Goal: Task Accomplishment & Management: Complete application form

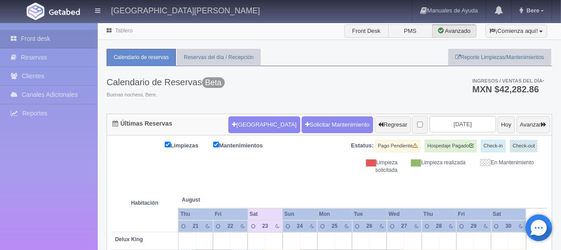
click at [366, 92] on div "Calendario de Reservas Beta Buenas nochess, Bere. Ingresos / Ventas del día * M…" at bounding box center [330, 90] width 446 height 48
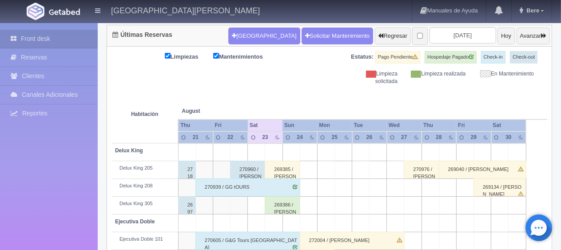
scroll to position [133, 0]
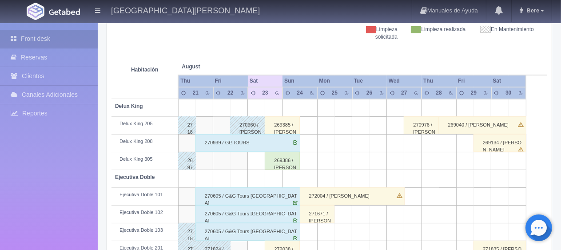
click at [283, 156] on div "269386 / [PERSON_NAME]" at bounding box center [282, 161] width 35 height 18
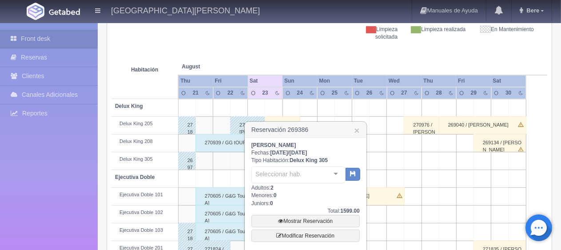
scroll to position [178, 0]
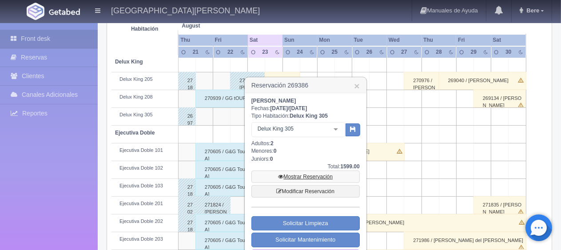
click at [287, 175] on link "Mostrar Reservación" at bounding box center [305, 177] width 108 height 12
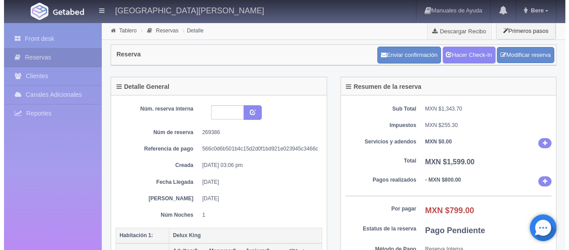
scroll to position [133, 0]
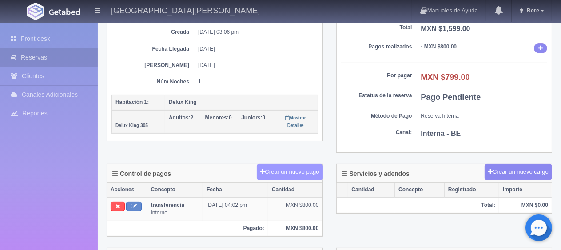
click at [291, 171] on button "Crear un nuevo pago" at bounding box center [290, 172] width 66 height 16
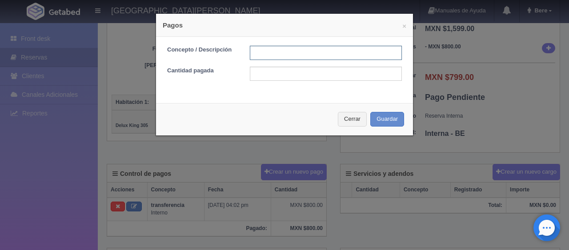
click at [299, 58] on input "text" at bounding box center [326, 53] width 152 height 14
type input "Total Tarjeta"
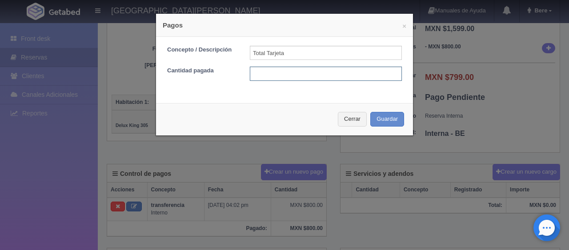
click at [307, 75] on input "text" at bounding box center [326, 74] width 152 height 14
type input "799"
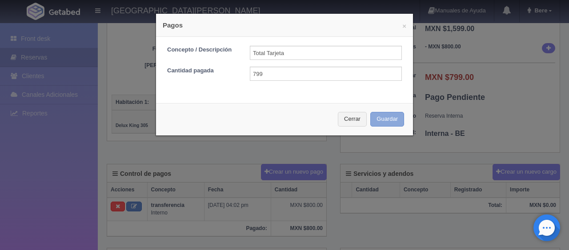
click at [379, 120] on button "Guardar" at bounding box center [387, 119] width 34 height 15
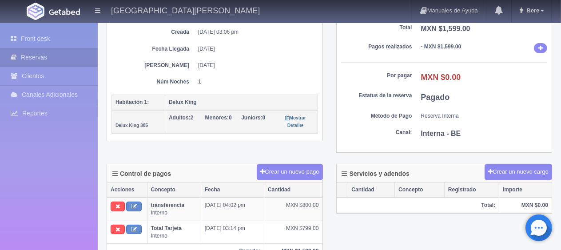
scroll to position [89, 0]
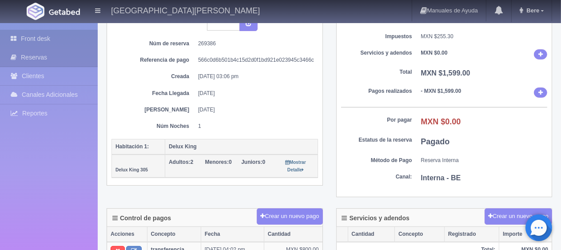
click at [48, 35] on link "Front desk" at bounding box center [49, 39] width 98 height 18
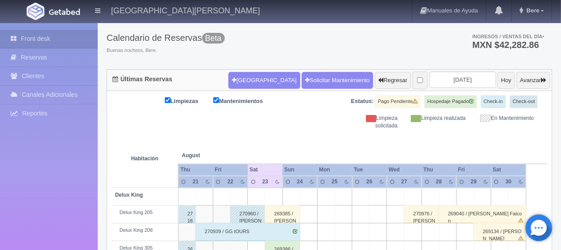
scroll to position [133, 0]
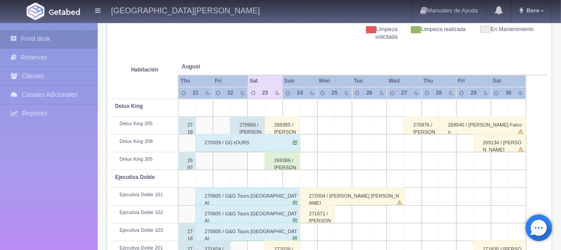
click at [285, 122] on div "269385 / [PERSON_NAME]" at bounding box center [282, 125] width 35 height 18
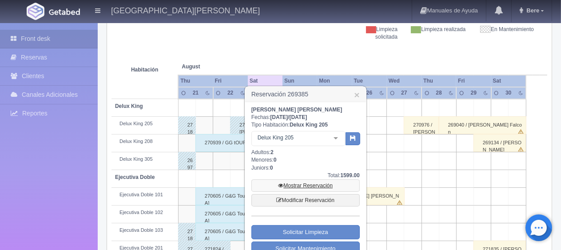
click at [323, 182] on link "Mostrar Reservación" at bounding box center [305, 185] width 108 height 12
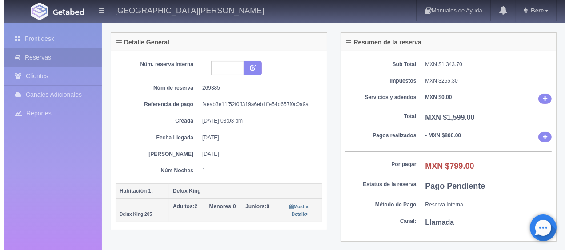
scroll to position [133, 0]
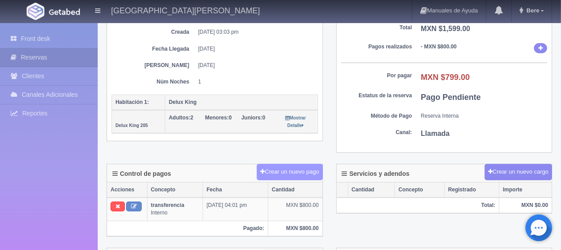
click at [294, 172] on button "Crear un nuevo pago" at bounding box center [290, 172] width 66 height 16
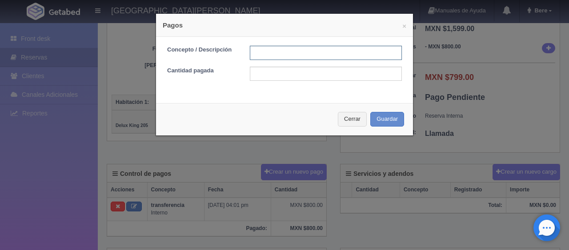
click at [271, 53] on input "text" at bounding box center [326, 53] width 152 height 14
type input "Total Tarjeta"
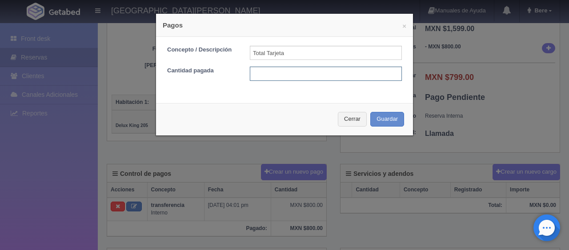
click at [271, 70] on input "text" at bounding box center [326, 74] width 152 height 14
type input "799"
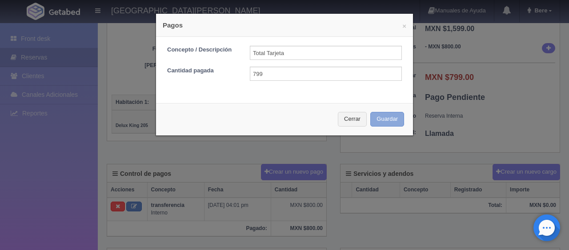
click at [393, 121] on button "Guardar" at bounding box center [387, 119] width 34 height 15
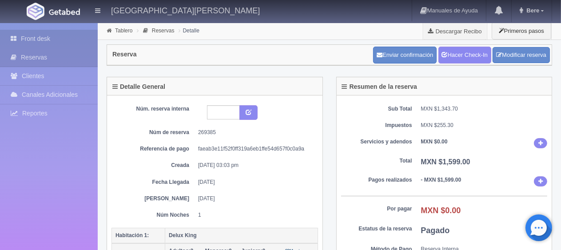
click at [21, 40] on link "Front desk" at bounding box center [49, 39] width 98 height 18
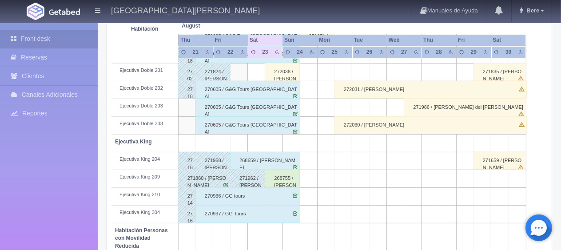
scroll to position [474, 0]
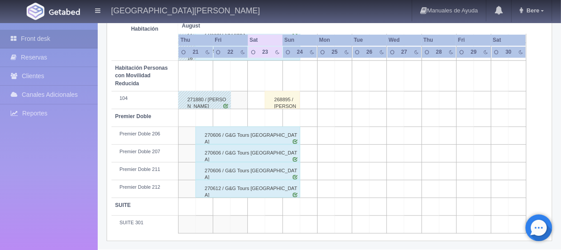
click at [286, 100] on div "268895 / [PERSON_NAME] [PERSON_NAME]" at bounding box center [282, 100] width 35 height 18
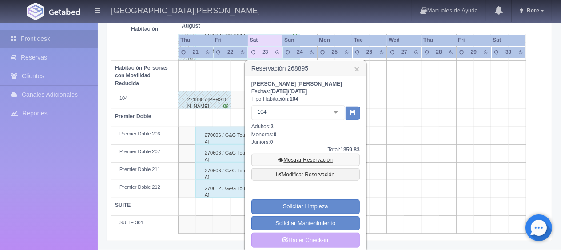
click at [296, 155] on link "Mostrar Reservación" at bounding box center [305, 160] width 108 height 12
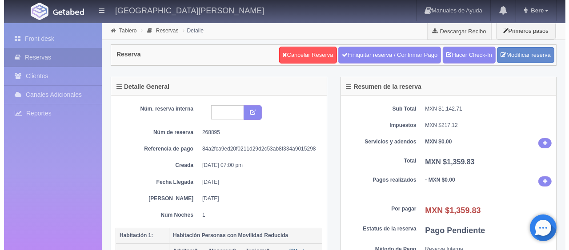
scroll to position [133, 0]
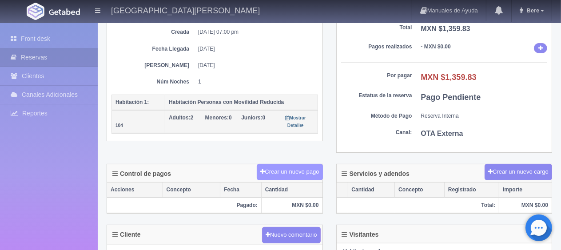
click at [291, 164] on button "Crear un nuevo pago" at bounding box center [290, 172] width 66 height 16
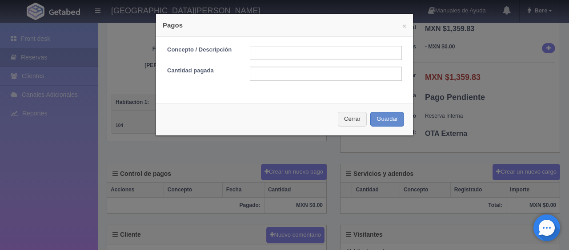
click at [281, 63] on form "Concepto / Descripción Cantidad pagada" at bounding box center [284, 63] width 235 height 35
click at [283, 57] on input "text" at bounding box center [326, 53] width 152 height 14
type input "Total Tarjeta"
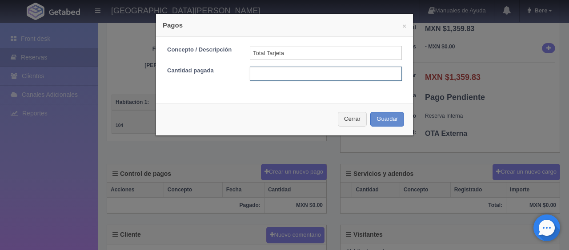
click at [294, 70] on input "text" at bounding box center [326, 74] width 152 height 14
type input "1359.83"
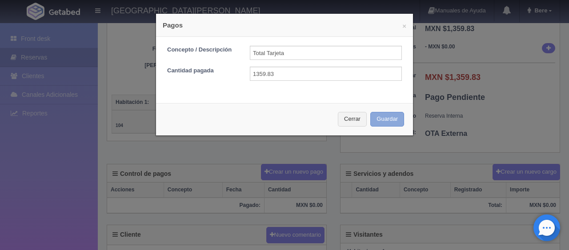
click at [374, 122] on button "Guardar" at bounding box center [387, 119] width 34 height 15
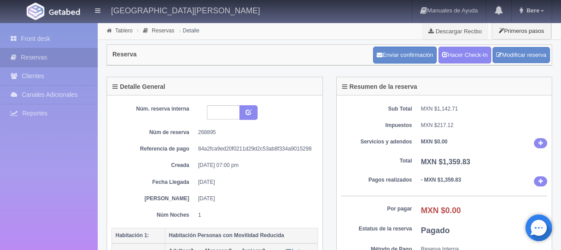
scroll to position [133, 0]
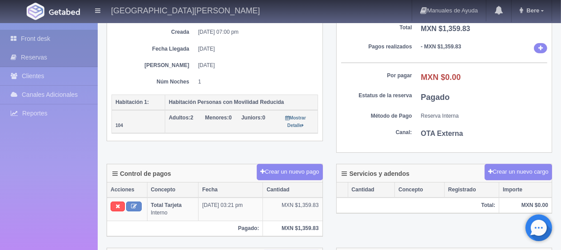
click at [20, 45] on link "Front desk" at bounding box center [49, 39] width 98 height 18
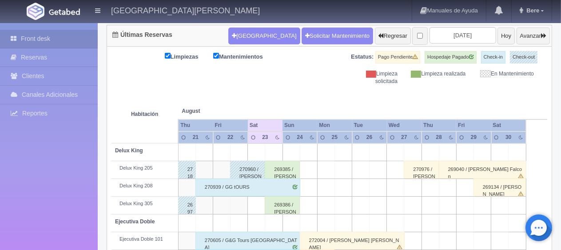
scroll to position [178, 0]
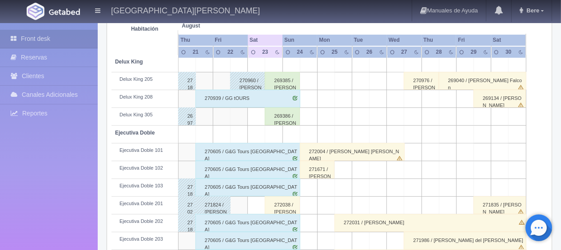
click at [286, 116] on div "269386 / [PERSON_NAME]" at bounding box center [282, 116] width 35 height 18
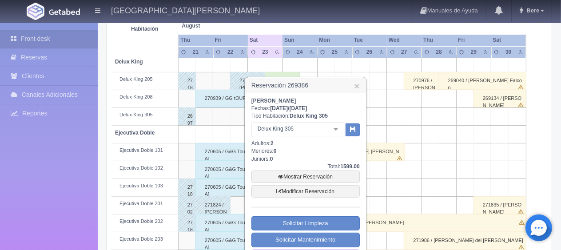
click at [362, 87] on h3 "Reservación 269386 ×" at bounding box center [305, 86] width 121 height 16
click at [354, 83] on h3 "Reservación 269386 ×" at bounding box center [305, 86] width 121 height 16
click at [354, 85] on link "×" at bounding box center [356, 85] width 5 height 9
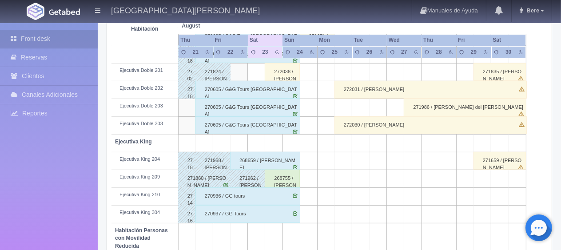
scroll to position [400, 0]
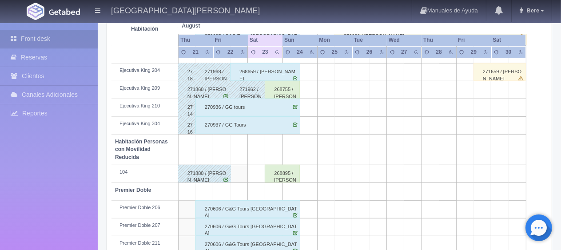
click at [287, 177] on div "268895 / [PERSON_NAME] [PERSON_NAME]" at bounding box center [282, 174] width 35 height 18
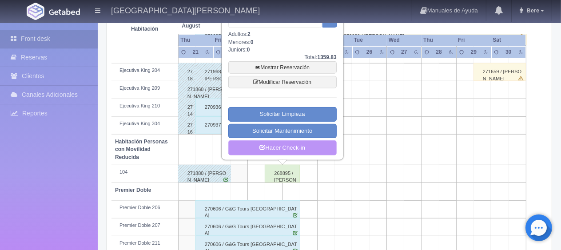
click at [311, 150] on link "Hacer Check-in" at bounding box center [282, 147] width 108 height 15
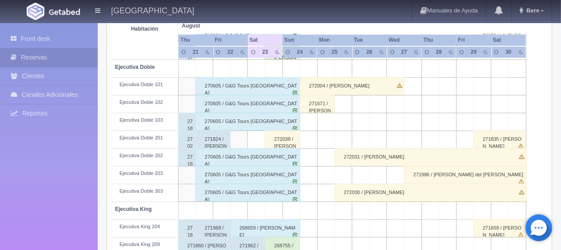
scroll to position [155, 0]
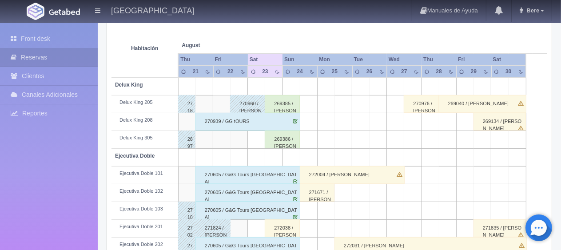
click at [285, 145] on div "269386 / [PERSON_NAME]" at bounding box center [282, 140] width 35 height 18
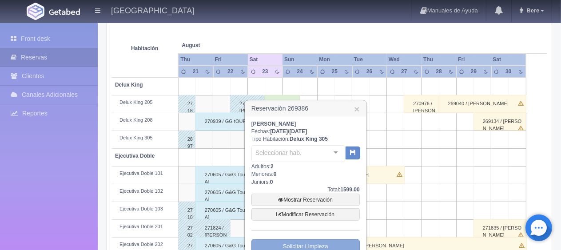
scroll to position [243, 0]
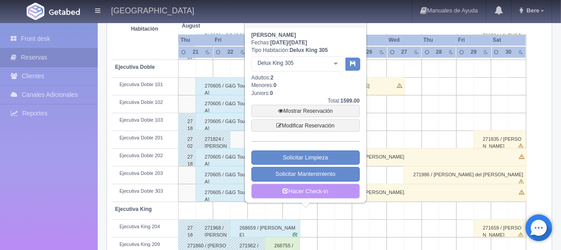
click at [300, 187] on link "Hacer Check-in" at bounding box center [305, 191] width 108 height 15
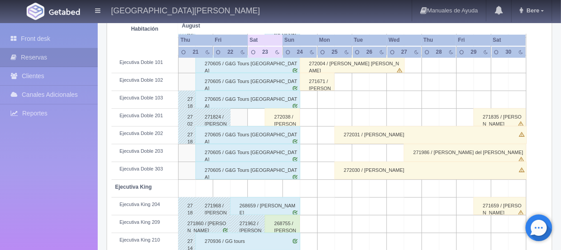
scroll to position [132, 0]
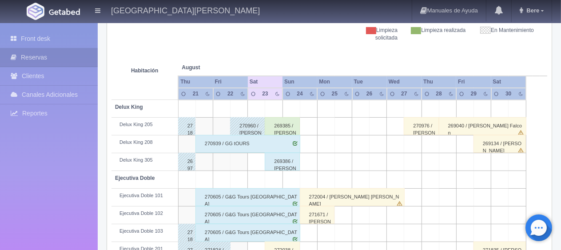
click at [281, 125] on div "269385 / [PERSON_NAME]" at bounding box center [282, 126] width 35 height 18
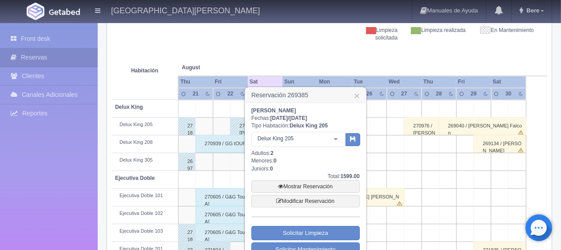
scroll to position [177, 0]
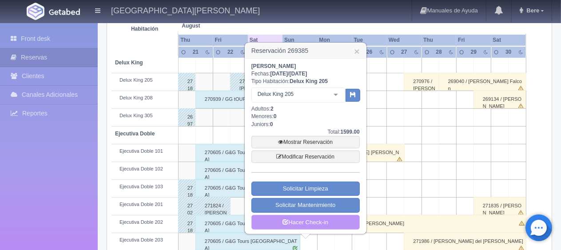
click at [315, 216] on link "Hacer Check-in" at bounding box center [305, 222] width 108 height 15
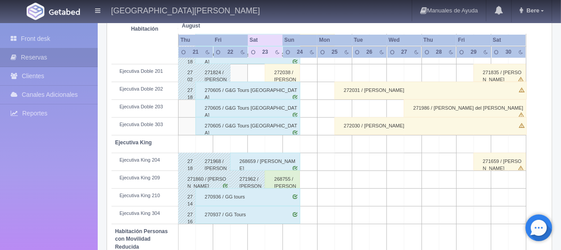
scroll to position [354, 0]
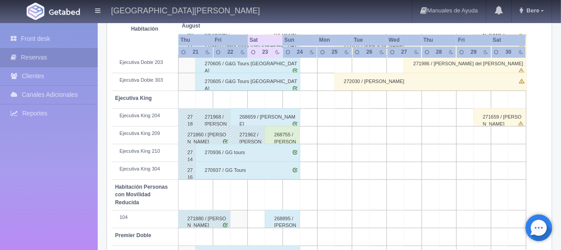
click at [279, 139] on div "268755 / [PERSON_NAME] [PERSON_NAME]" at bounding box center [282, 135] width 35 height 18
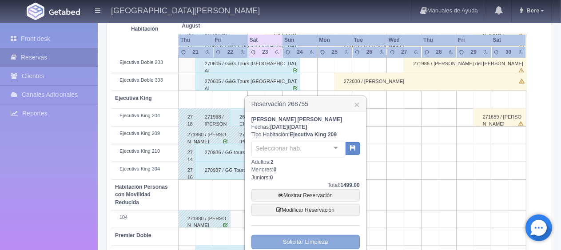
scroll to position [443, 0]
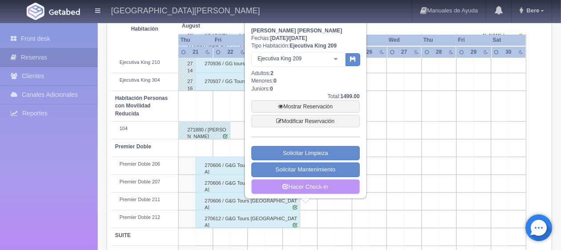
click at [302, 186] on link "Hacer Check-in" at bounding box center [305, 186] width 108 height 15
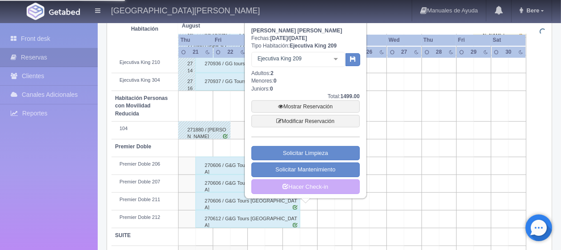
scroll to position [266, 0]
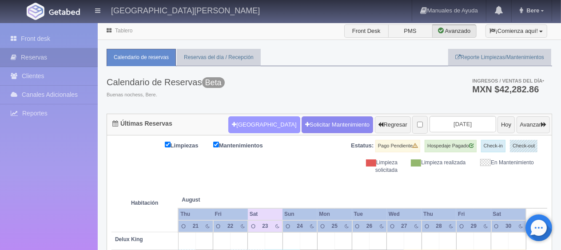
click at [248, 122] on button "[GEOGRAPHIC_DATA]" at bounding box center [264, 124] width 72 height 17
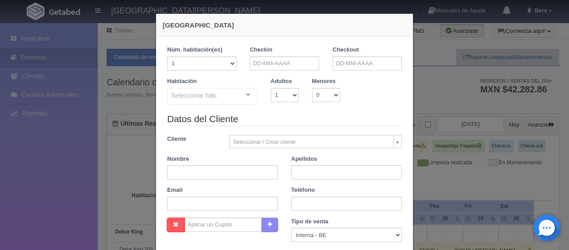
checkbox input "false"
click at [286, 64] on input "text" at bounding box center [284, 63] width 69 height 14
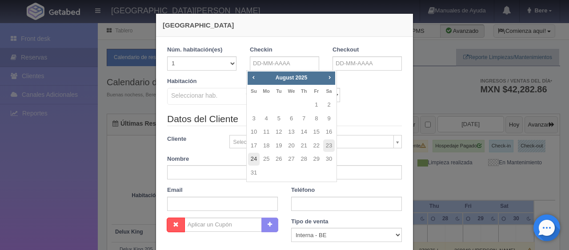
click at [254, 163] on link "24" at bounding box center [254, 159] width 12 height 13
type input "24-08-2025"
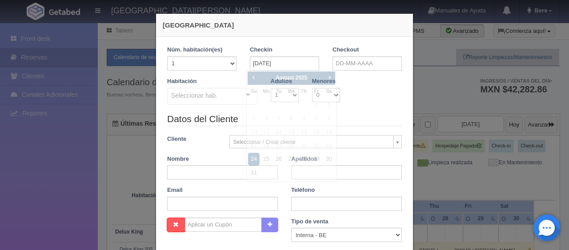
checkbox input "false"
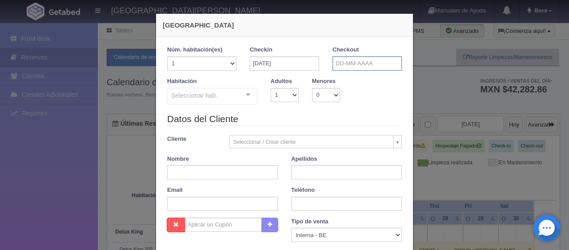
click at [334, 62] on input "text" at bounding box center [366, 63] width 69 height 14
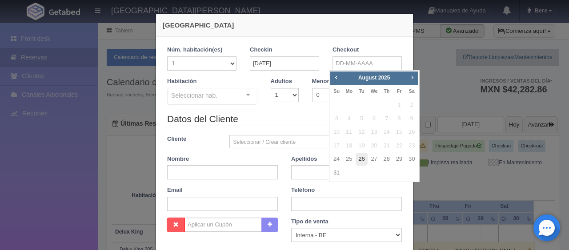
click at [359, 159] on link "26" at bounding box center [361, 159] width 12 height 13
type input "26-08-2025"
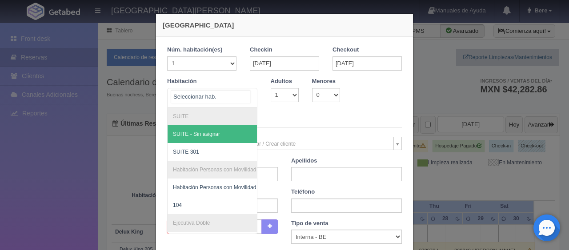
click at [223, 94] on div at bounding box center [212, 98] width 90 height 20
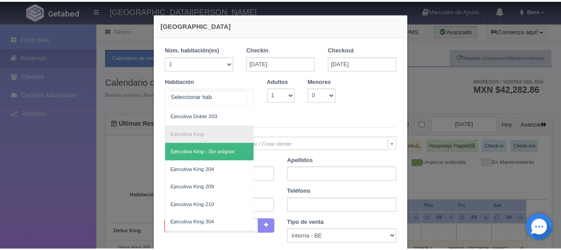
scroll to position [133, 0]
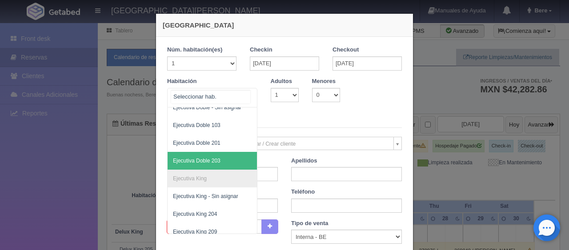
click at [219, 159] on span "Ejecutiva Doble 203" at bounding box center [241, 161] width 149 height 18
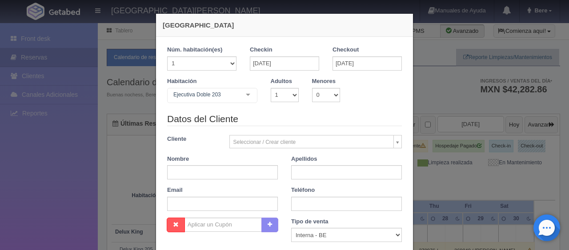
checkbox input "false"
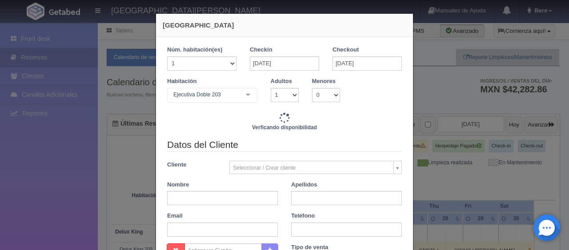
type input "2598.00"
checkbox input "false"
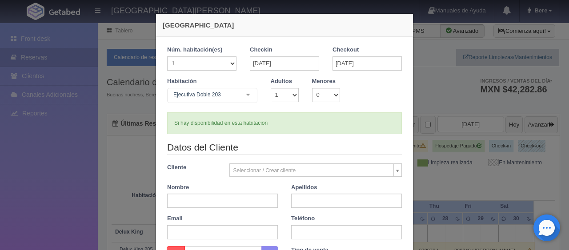
click at [80, 164] on div "Nueva Reserva 1 Núm. habitación(es) 1 2 3 4 5 6 7 8 9 10 11 12 13 14 15 16 17 1…" at bounding box center [284, 125] width 569 height 250
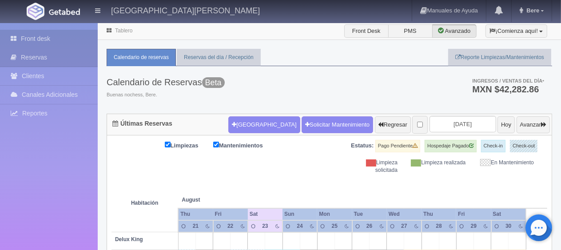
click at [68, 36] on link "Front desk" at bounding box center [49, 39] width 98 height 18
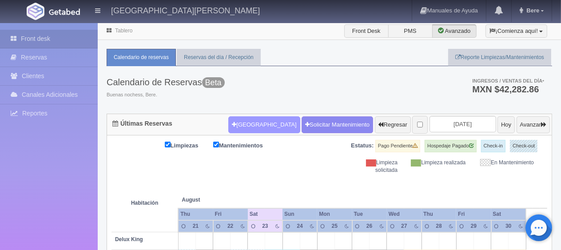
click at [251, 131] on button "[GEOGRAPHIC_DATA]" at bounding box center [264, 124] width 72 height 17
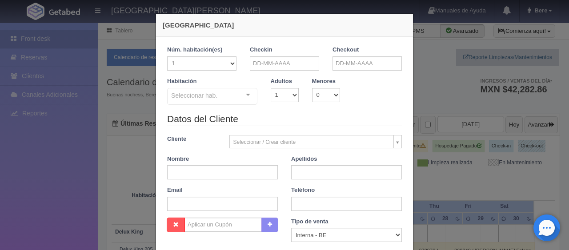
checkbox input "false"
click at [272, 67] on input "text" at bounding box center [284, 63] width 69 height 14
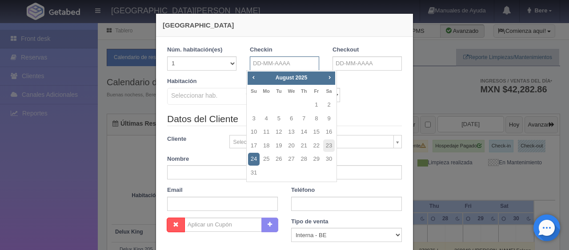
click at [291, 67] on input "text" at bounding box center [284, 63] width 69 height 14
click at [328, 148] on link "23" at bounding box center [329, 145] width 12 height 13
type input "23-08-2025"
checkbox input "false"
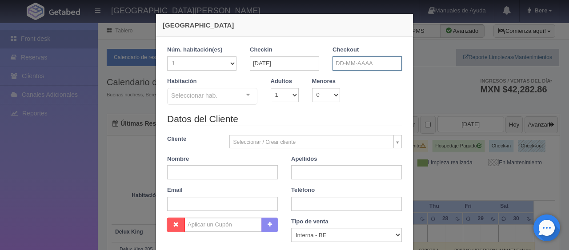
click at [350, 68] on input "text" at bounding box center [366, 63] width 69 height 14
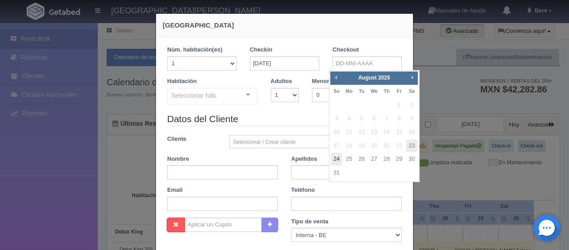
click at [330, 158] on td "24" at bounding box center [336, 159] width 12 height 14
type input "24-08-2025"
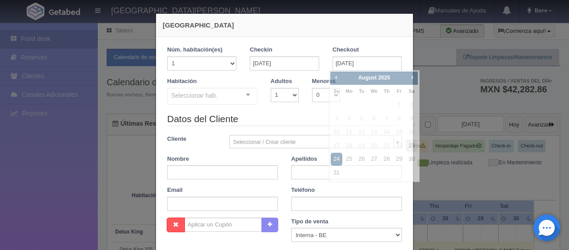
click at [335, 158] on div "Apellidos" at bounding box center [346, 167] width 124 height 25
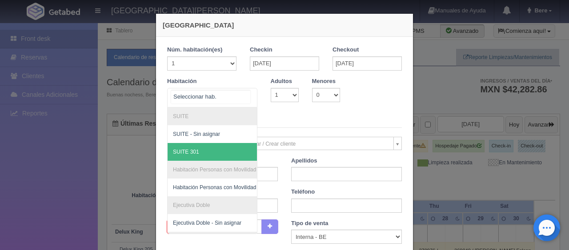
scroll to position [112, 0]
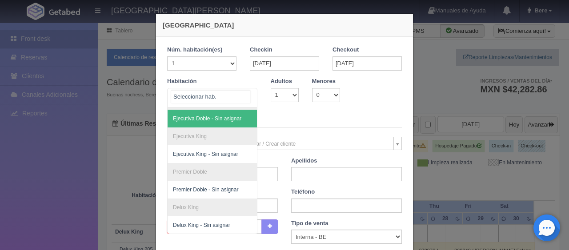
click at [228, 90] on div at bounding box center [212, 98] width 90 height 20
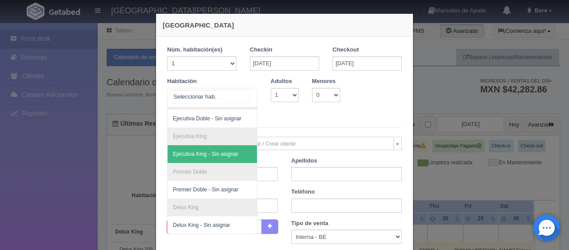
scroll to position [0, 0]
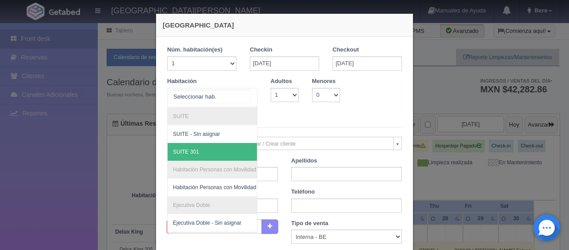
click at [219, 148] on span "SUITE 301" at bounding box center [241, 152] width 149 height 18
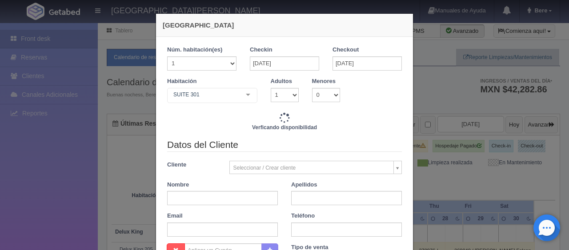
checkbox input "false"
type input "2400.00"
checkbox input "false"
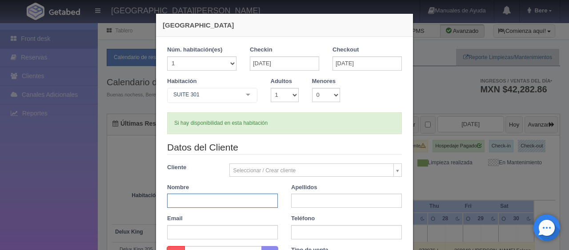
click at [237, 198] on input "text" at bounding box center [222, 201] width 111 height 14
paste input "Edgar Bryan Jimenez Sanches"
drag, startPoint x: 257, startPoint y: 202, endPoint x: 201, endPoint y: 203, distance: 56.0
click at [201, 203] on input "Edgar Bryan Jimenez Sanches" at bounding box center [222, 201] width 111 height 14
type input "Edgar Bryan"
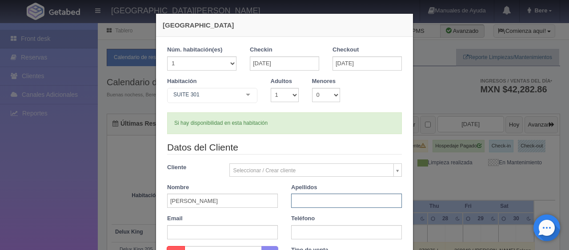
paste input "Jimenez Sanches"
type input "Jimenez Sanches"
click at [209, 233] on input "text" at bounding box center [222, 232] width 111 height 14
paste input "esanch.204919@guest.booking.com +52 33 1766 3878"
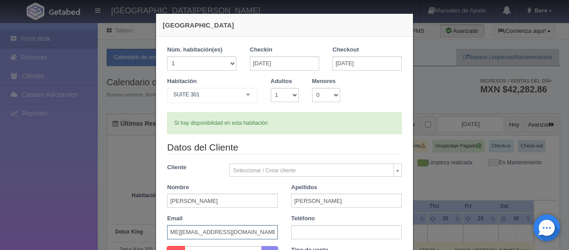
scroll to position [16, 0]
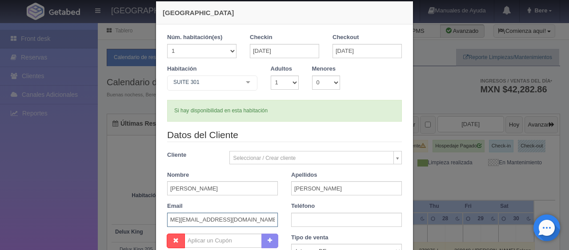
drag, startPoint x: 225, startPoint y: 233, endPoint x: 323, endPoint y: 244, distance: 98.8
click at [323, 244] on form "1 Núm. habitación(es) 1 2 3 4 5 6 7 8 9 10 11 12 13 14 15 16 17 18 19 20 Checki…" at bounding box center [284, 197] width 235 height 329
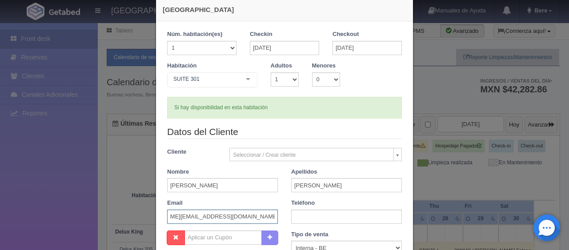
scroll to position [0, 0]
type input "esanch.204919@guest.booking.com"
paste input "+52 33 1766 3878"
type input "+52 33 1766 3878"
drag, startPoint x: 314, startPoint y: 244, endPoint x: 312, endPoint y: 236, distance: 8.3
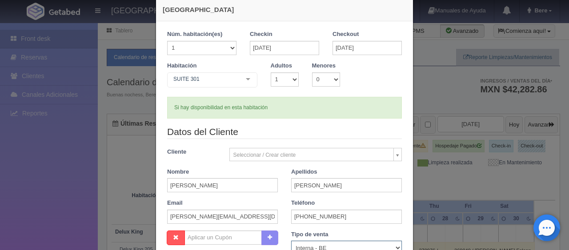
click at [314, 244] on select "Correo Electronico Interna - BE Llamada OTA Externa Otro WALK IN" at bounding box center [346, 248] width 111 height 14
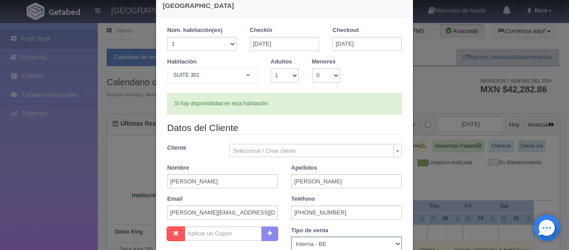
select select "extota"
click at [291, 237] on select "Correo Electronico Interna - BE Llamada OTA Externa Otro WALK IN" at bounding box center [346, 244] width 111 height 14
click at [272, 77] on select "1 2 3 4 5 6 7 8 9 10" at bounding box center [285, 75] width 28 height 14
select select "2"
click at [271, 68] on select "1 2 3 4 5 6 7 8 9 10" at bounding box center [285, 75] width 28 height 14
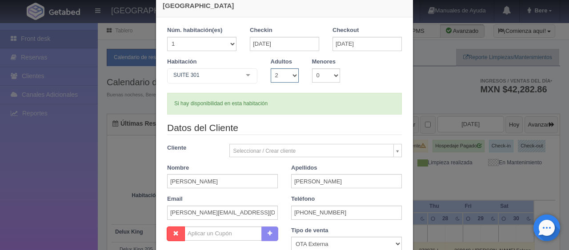
checkbox input "false"
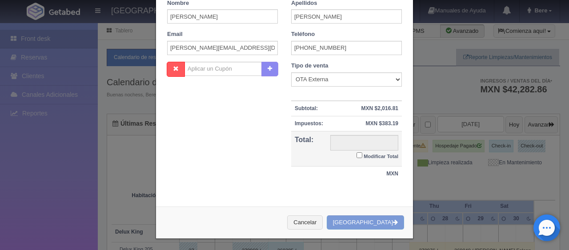
type input "2400.00"
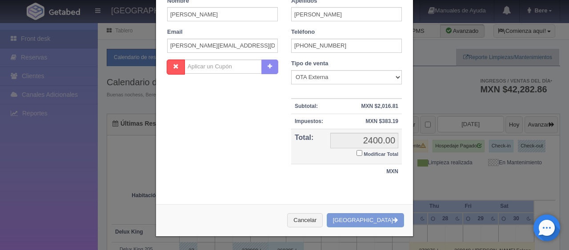
click at [369, 156] on small "Modificar Total" at bounding box center [380, 153] width 35 height 5
click at [362, 156] on input "Modificar Total" at bounding box center [359, 153] width 6 height 6
checkbox input "true"
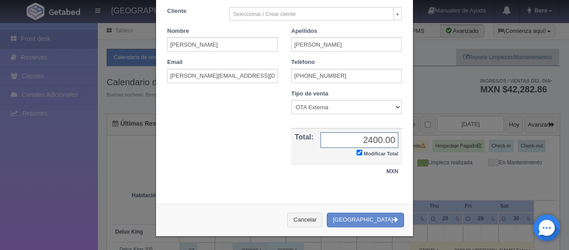
scroll to position [155, 0]
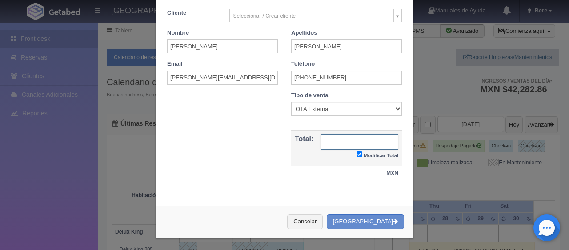
click at [342, 139] on input "text" at bounding box center [359, 142] width 78 height 16
type input "3"
type input "2376"
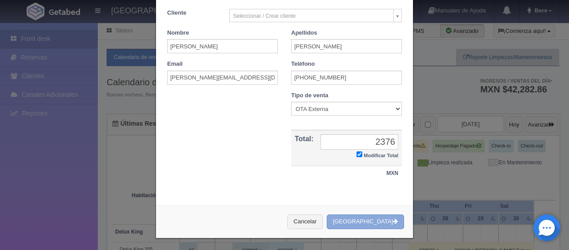
click at [385, 215] on button "Crear Reserva" at bounding box center [364, 222] width 77 height 15
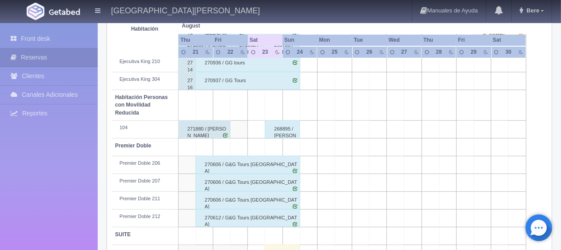
scroll to position [474, 0]
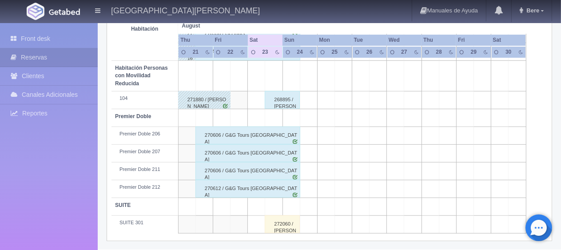
drag, startPoint x: 279, startPoint y: 223, endPoint x: 320, endPoint y: 207, distance: 44.6
click at [279, 223] on div "272060 / Edgar Bryan Jimenez Sanches" at bounding box center [282, 224] width 35 height 18
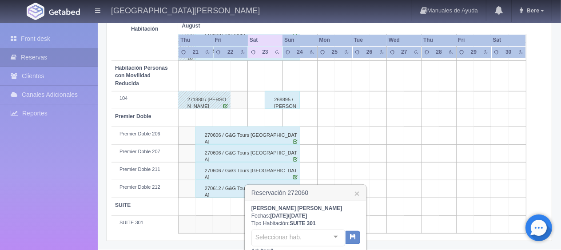
scroll to position [603, 0]
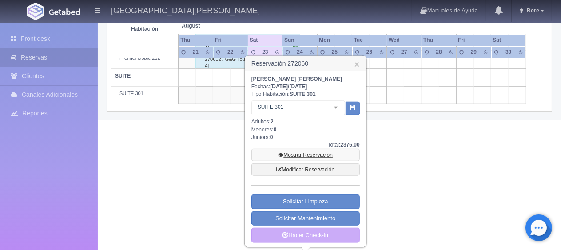
click at [318, 154] on link "Mostrar Reservación" at bounding box center [305, 155] width 108 height 12
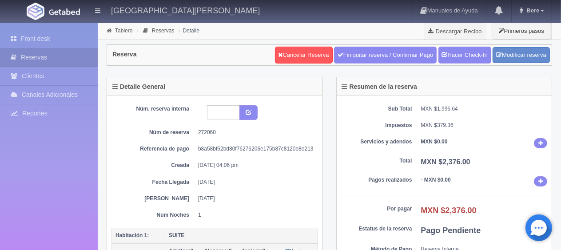
click at [350, 177] on dt "Pagos realizados" at bounding box center [376, 180] width 71 height 8
click at [315, 156] on div "Núm. reserva interna Núm de reserva 272060 Referencia de pago b8a58bf62bd80f762…" at bounding box center [214, 162] width 207 height 114
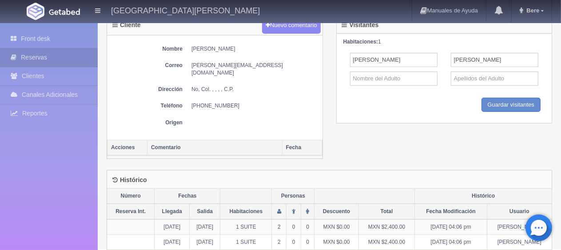
scroll to position [32, 0]
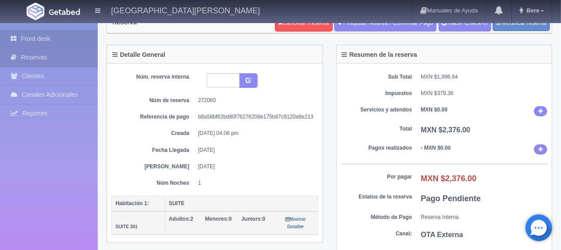
click at [66, 37] on link "Front desk" at bounding box center [49, 39] width 98 height 18
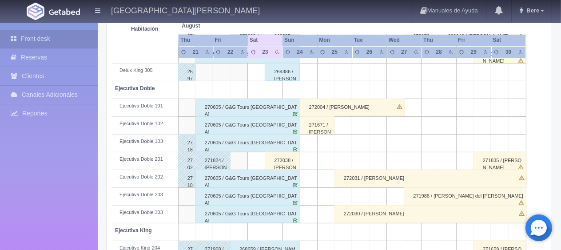
scroll to position [474, 0]
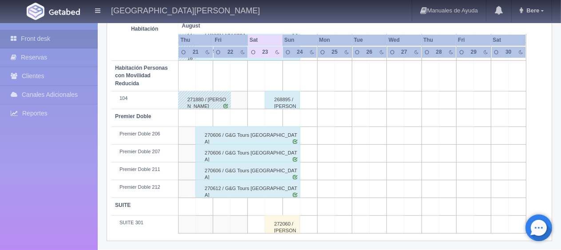
click at [283, 226] on div "272060 / [PERSON_NAME]" at bounding box center [282, 224] width 35 height 18
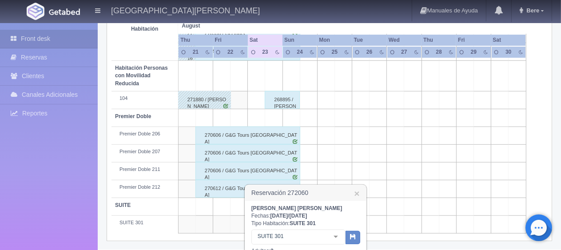
scroll to position [603, 0]
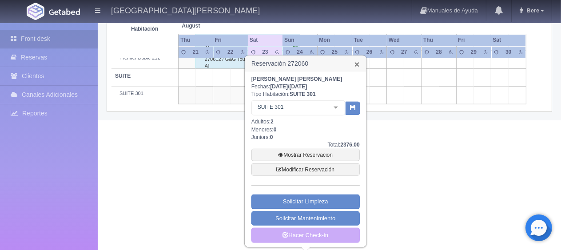
click at [356, 61] on link "×" at bounding box center [356, 64] width 5 height 9
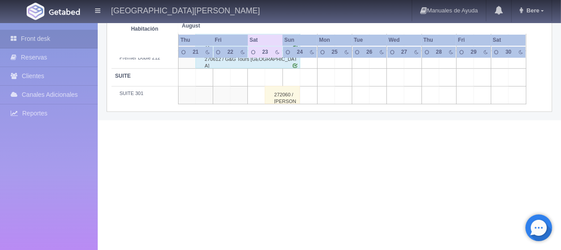
scroll to position [474, 0]
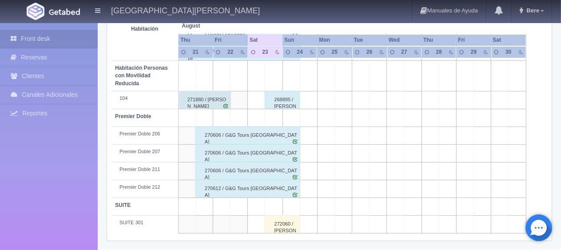
click at [290, 222] on div "272060 / [PERSON_NAME]" at bounding box center [282, 224] width 35 height 18
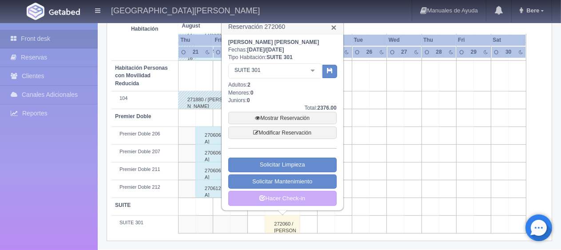
click at [332, 24] on link "×" at bounding box center [333, 27] width 5 height 9
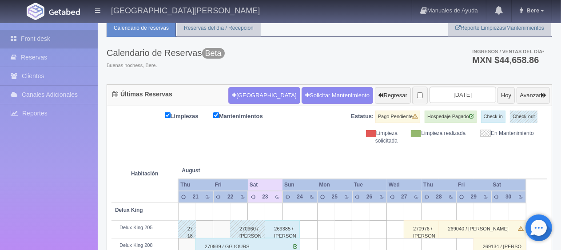
scroll to position [251, 0]
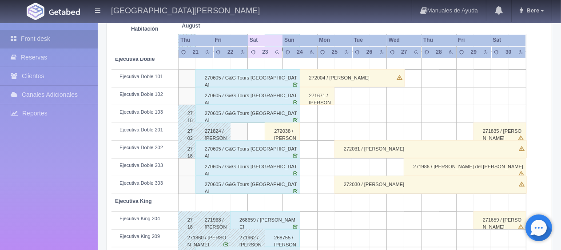
click at [284, 132] on div "272038 / Alejandra Ortiz" at bounding box center [282, 132] width 35 height 18
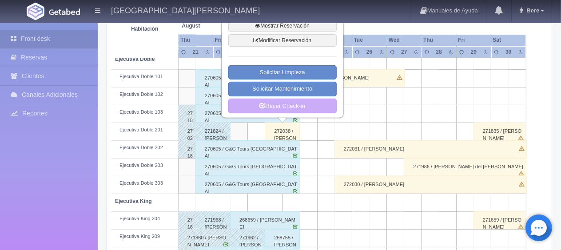
scroll to position [0, 0]
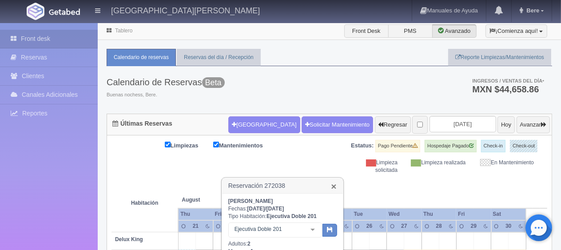
click at [334, 188] on link "×" at bounding box center [333, 186] width 5 height 9
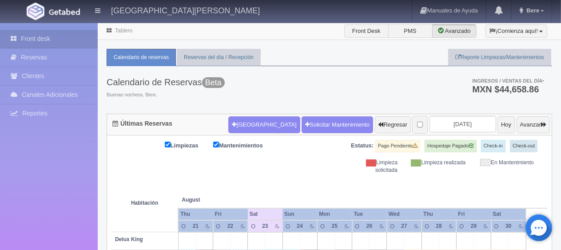
click at [297, 177] on th at bounding box center [274, 191] width 52 height 34
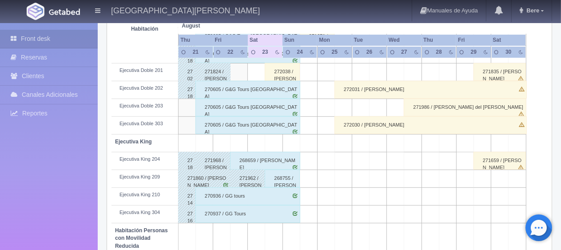
click at [288, 72] on div "272038 / Alejandra Ortiz" at bounding box center [282, 72] width 35 height 18
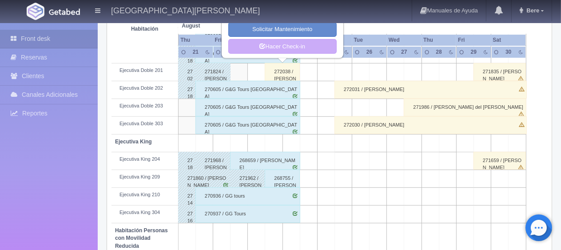
scroll to position [89, 0]
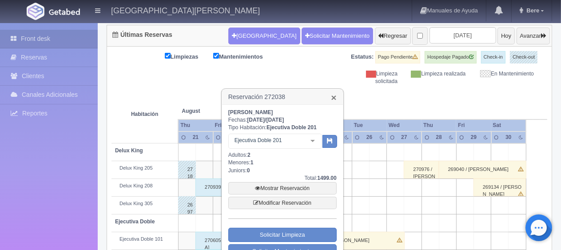
click at [332, 97] on link "×" at bounding box center [333, 97] width 5 height 9
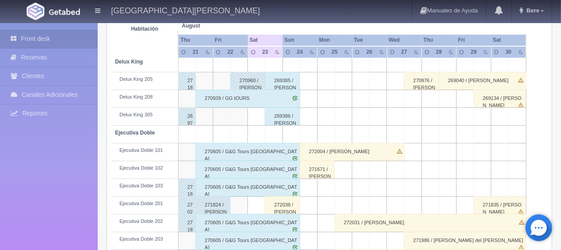
scroll to position [222, 0]
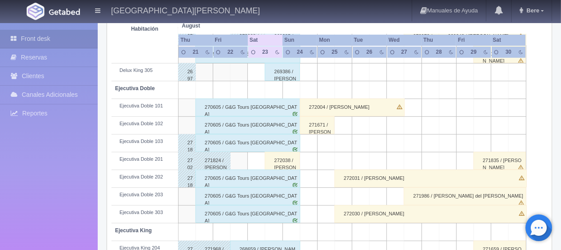
click at [285, 159] on div "272038 / Alejandra Ortiz" at bounding box center [282, 161] width 35 height 18
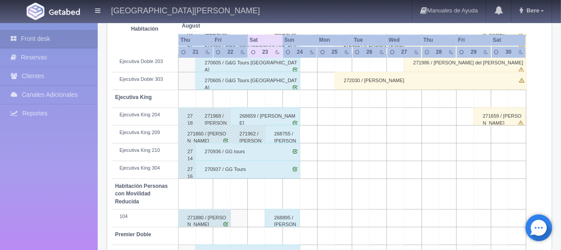
scroll to position [133, 0]
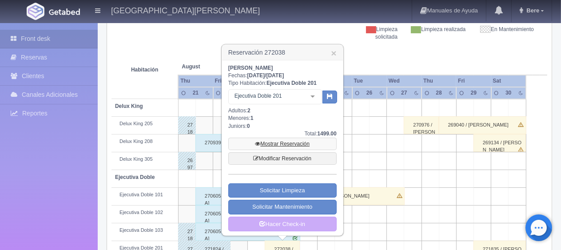
click at [302, 141] on link "Mostrar Reservación" at bounding box center [282, 144] width 108 height 12
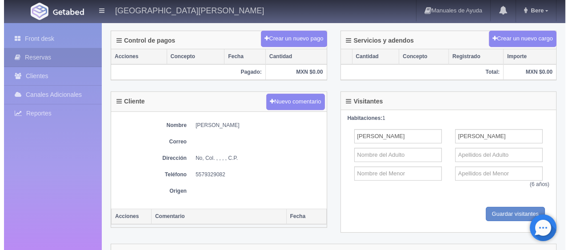
scroll to position [89, 0]
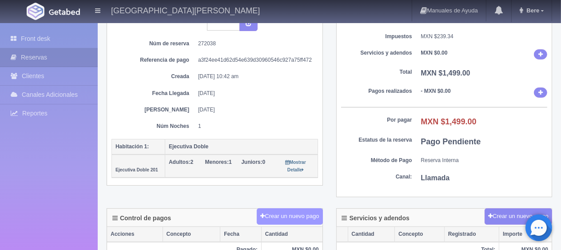
click at [293, 218] on button "Crear un nuevo pago" at bounding box center [290, 216] width 66 height 16
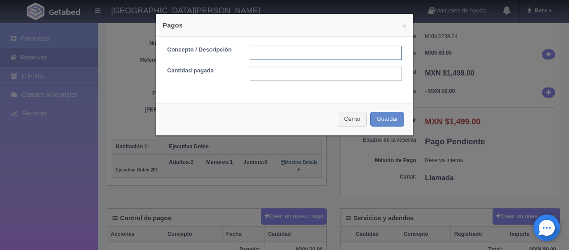
click at [271, 52] on input "text" at bounding box center [326, 53] width 152 height 14
type input "Total Tarjeta"
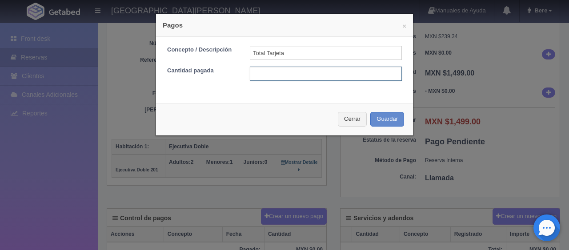
click at [302, 76] on input "text" at bounding box center [326, 74] width 152 height 14
type input "1499"
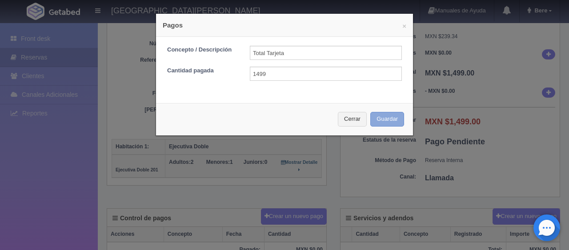
click at [384, 122] on button "Guardar" at bounding box center [387, 119] width 34 height 15
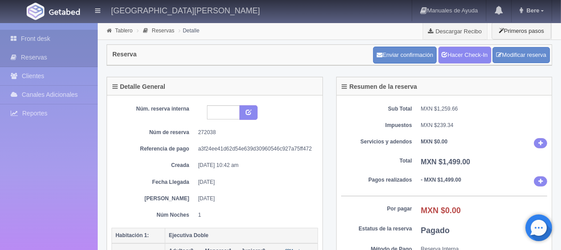
click at [58, 43] on link "Front desk" at bounding box center [49, 39] width 98 height 18
